Goal: Check status: Check status

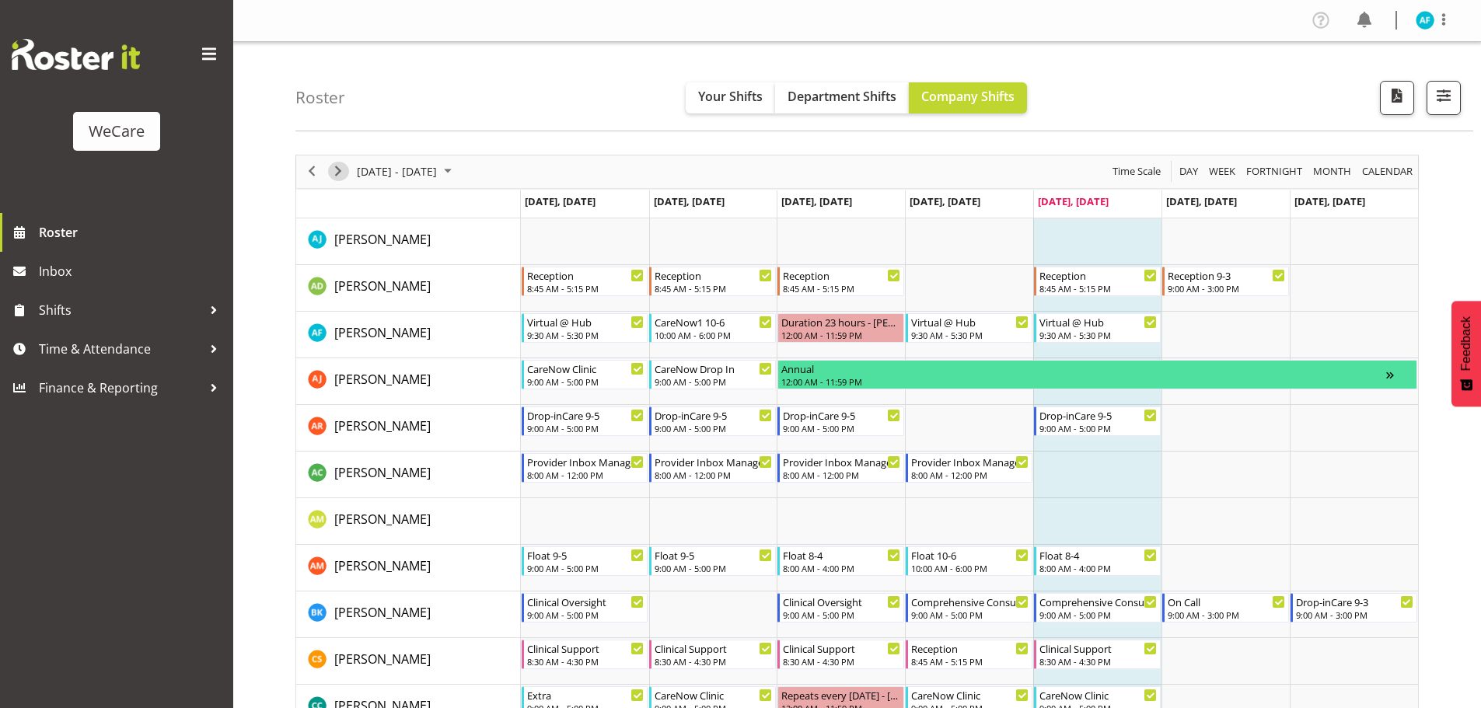
click at [347, 166] on span "Next" at bounding box center [338, 171] width 19 height 19
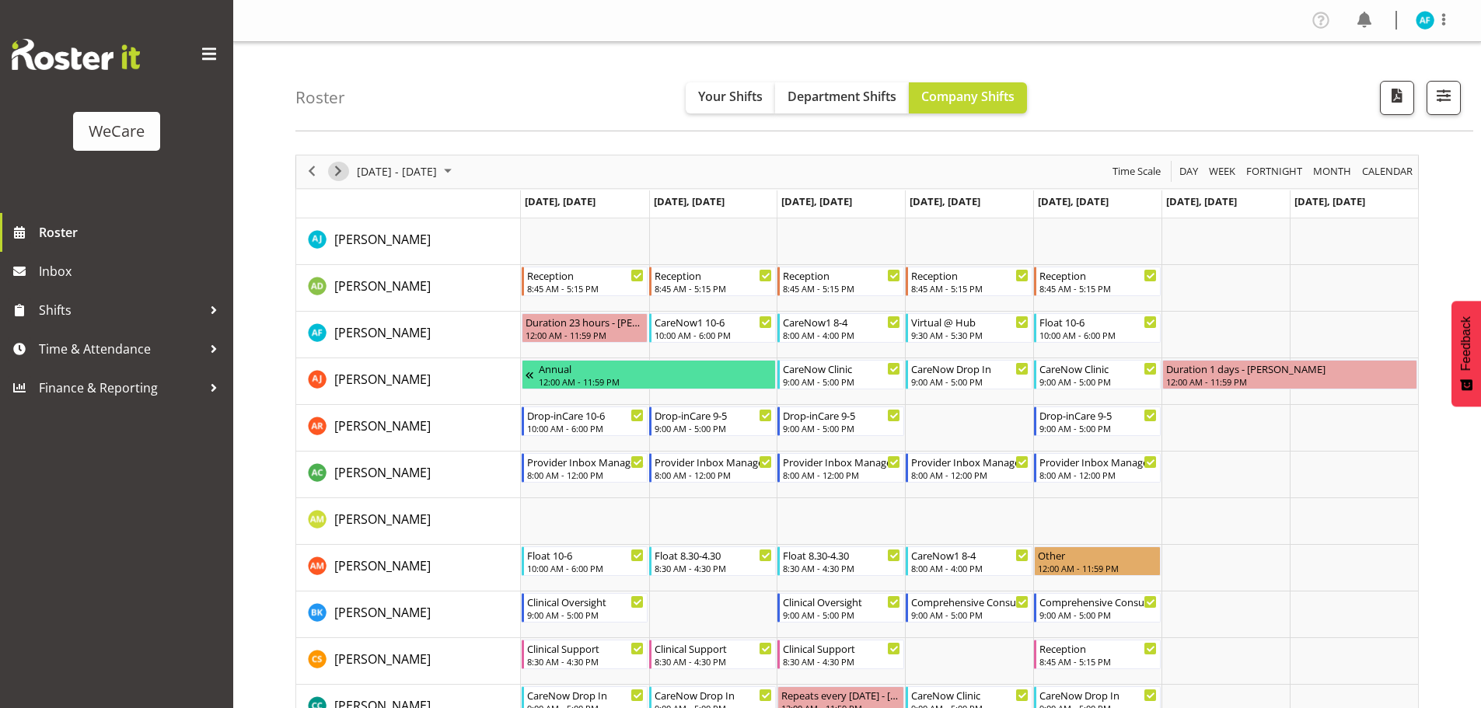
click at [337, 176] on span "Next" at bounding box center [338, 171] width 19 height 19
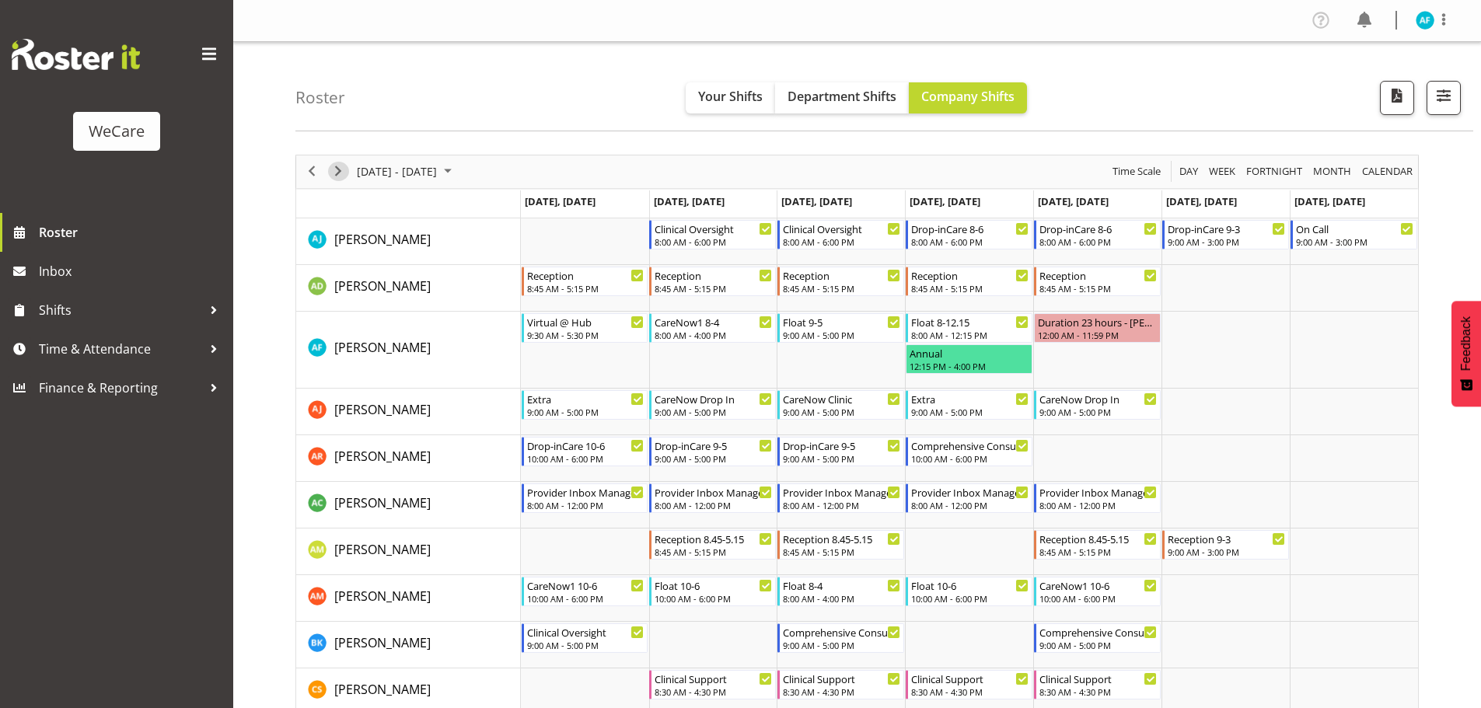
click at [344, 169] on span "Next" at bounding box center [338, 171] width 19 height 19
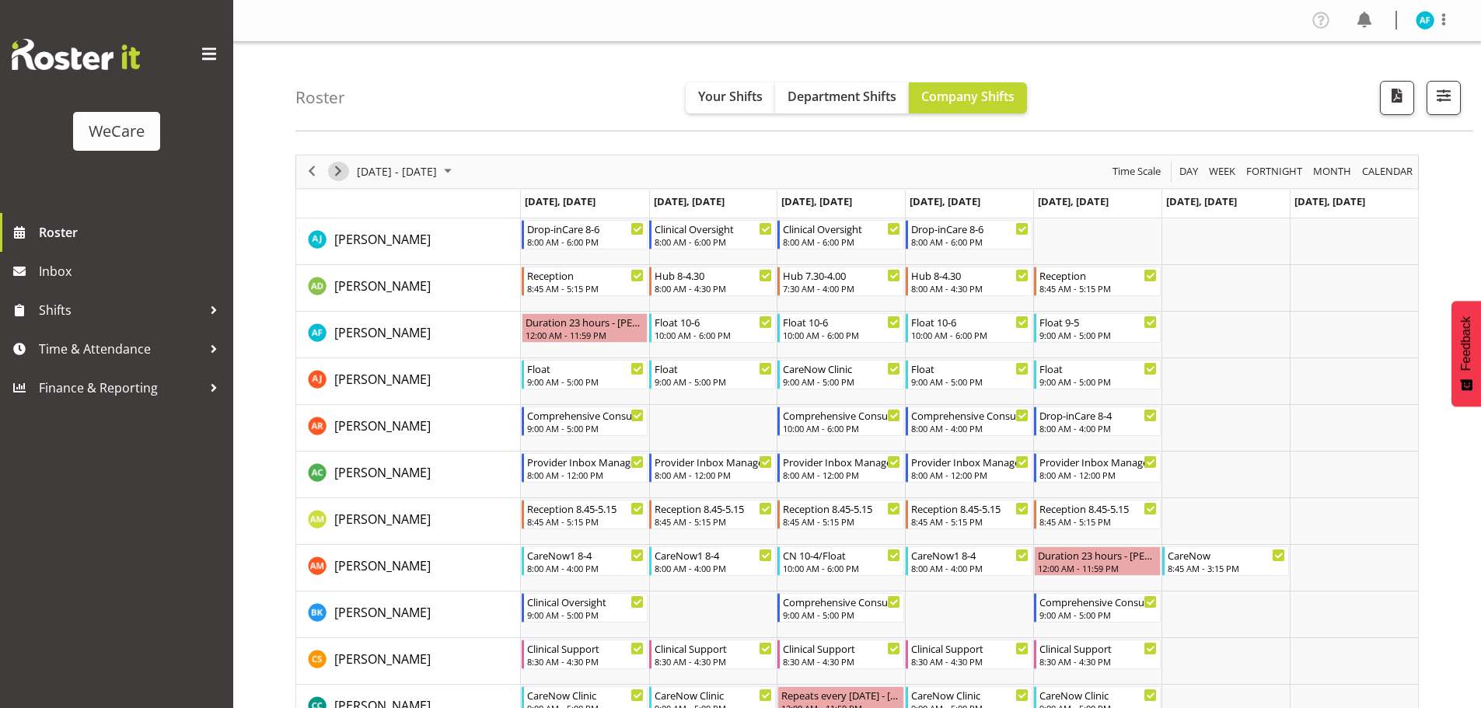
click at [338, 168] on span "Next" at bounding box center [338, 171] width 19 height 19
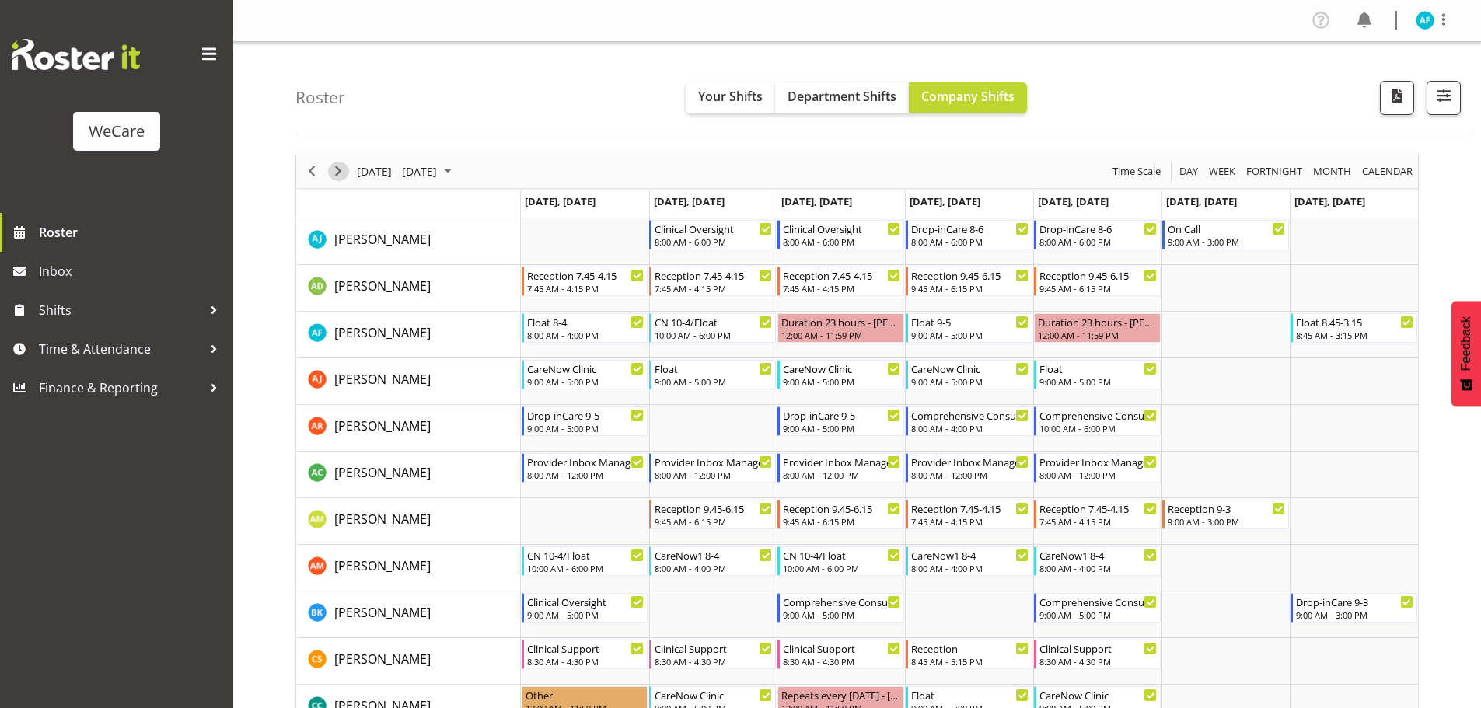
drag, startPoint x: 339, startPoint y: 173, endPoint x: 439, endPoint y: 206, distance: 105.5
click at [340, 173] on span "Next" at bounding box center [338, 171] width 19 height 19
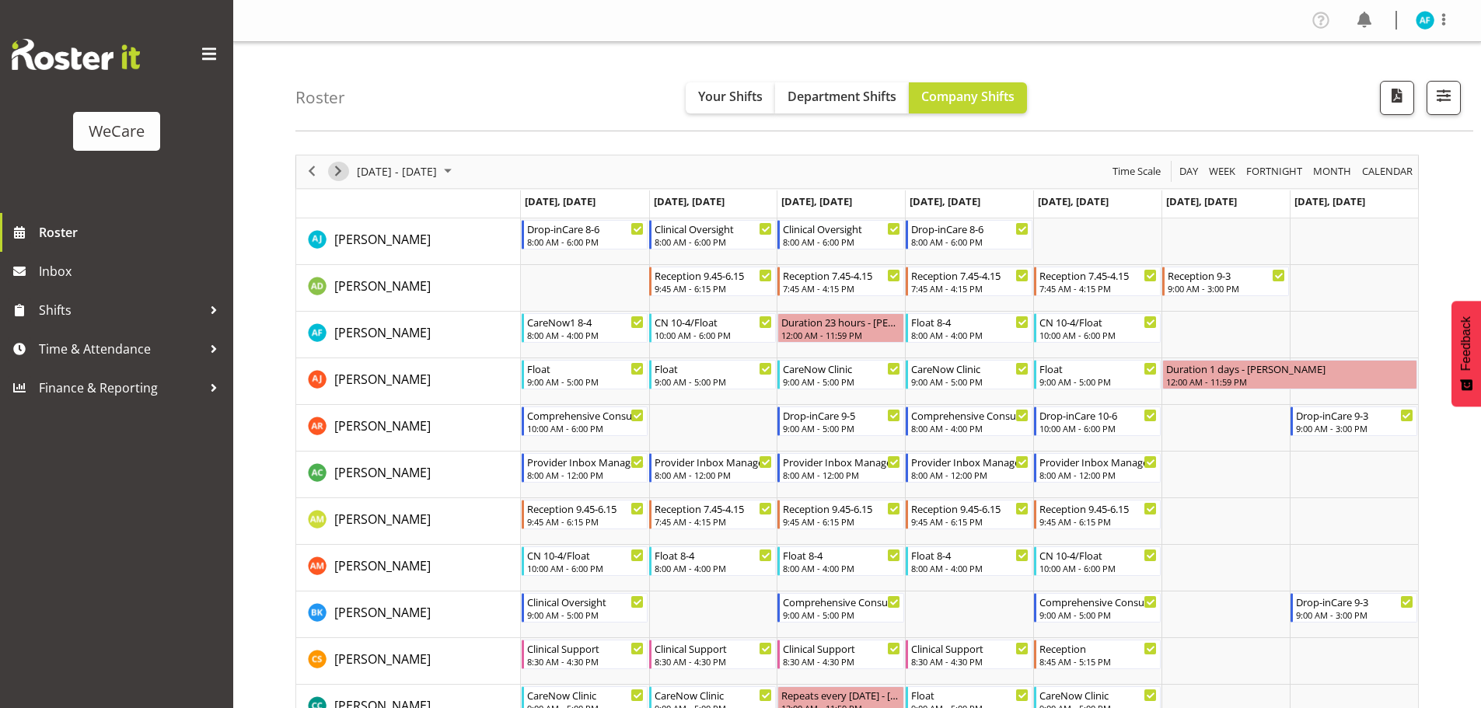
click at [336, 170] on span "Next" at bounding box center [338, 171] width 19 height 19
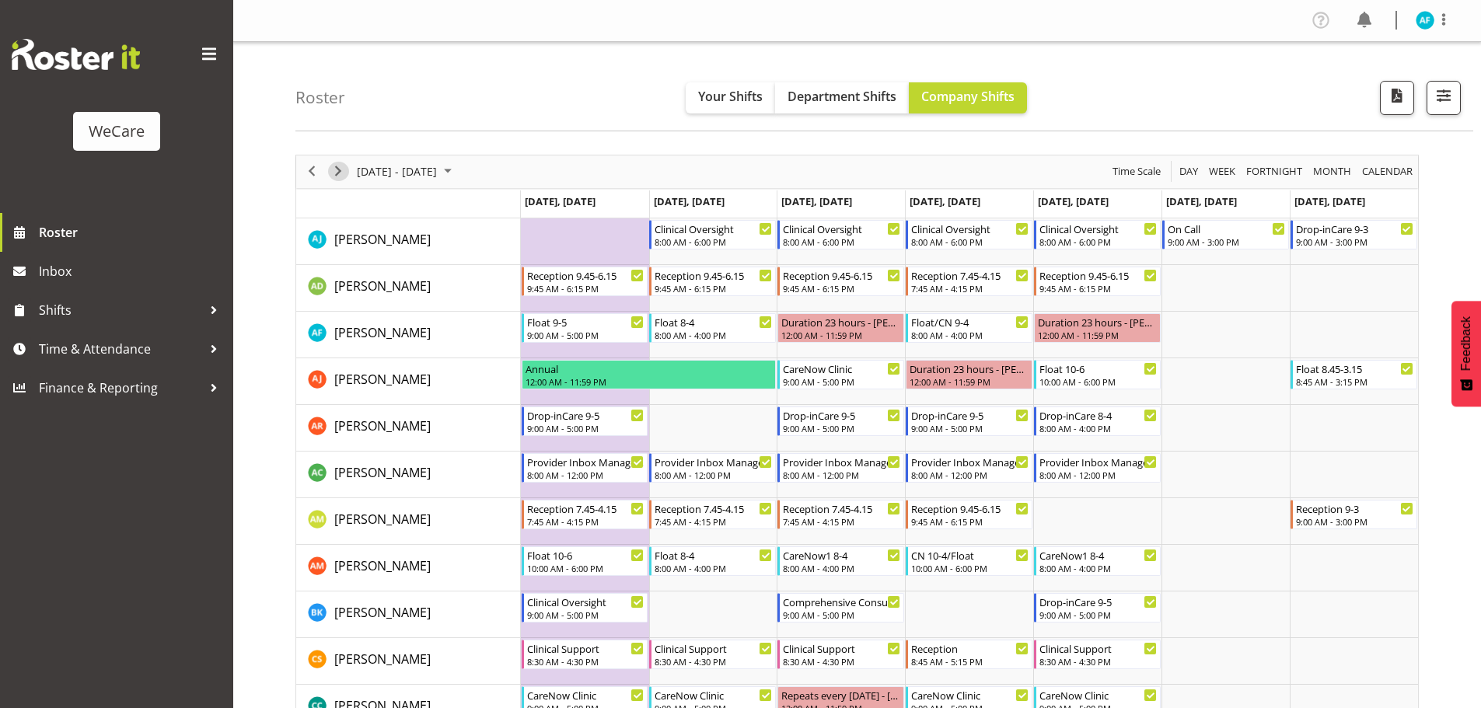
click at [331, 166] on span "Next" at bounding box center [338, 171] width 19 height 19
